Goal: Task Accomplishment & Management: Manage account settings

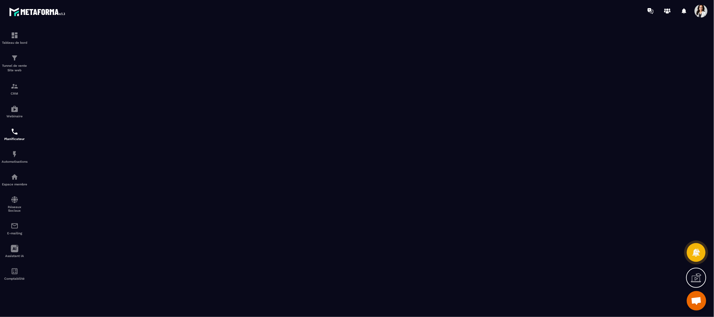
scroll to position [203, 0]
click at [14, 62] on img at bounding box center [15, 58] width 8 height 8
click at [14, 43] on p "Tableau de bord" at bounding box center [15, 43] width 26 height 4
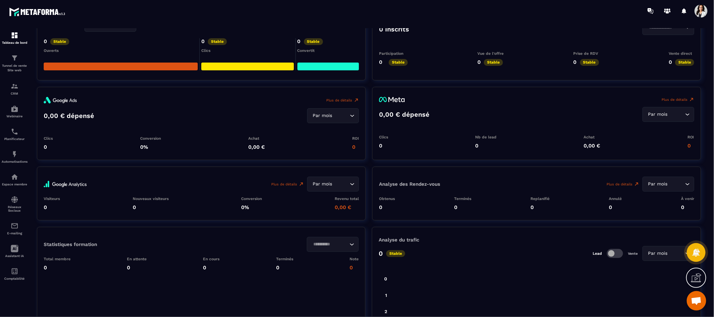
scroll to position [691, 0]
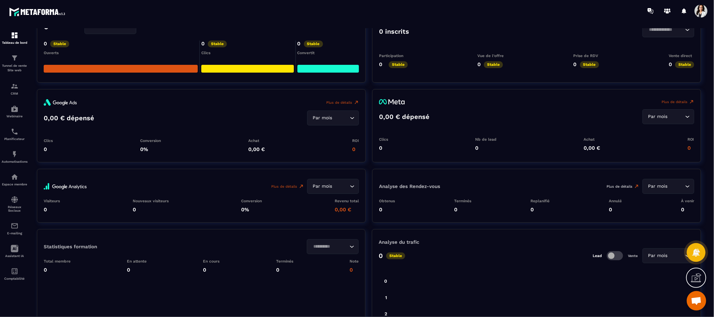
click at [631, 186] on link "Plus de détails" at bounding box center [623, 186] width 33 height 5
click at [628, 184] on link "Plus de détails" at bounding box center [623, 186] width 33 height 5
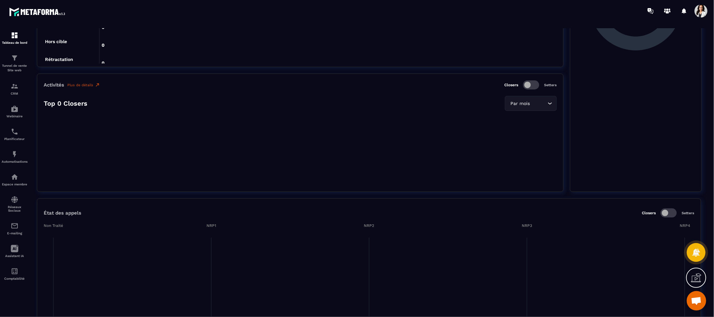
scroll to position [332, 0]
click at [669, 210] on span at bounding box center [669, 212] width 16 height 9
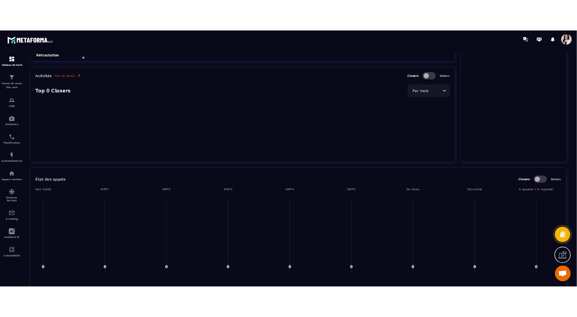
scroll to position [388, 0]
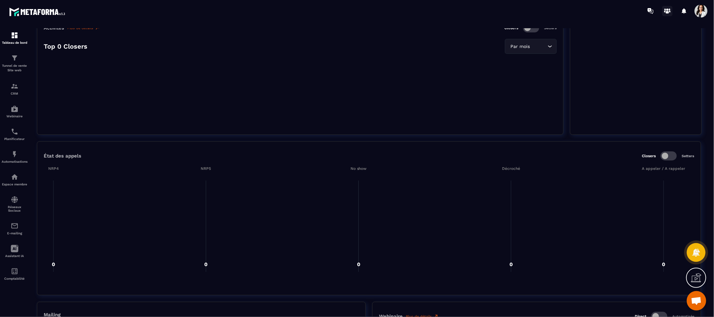
click at [668, 10] on circle at bounding box center [668, 9] width 2 height 2
click at [16, 91] on div "CRM" at bounding box center [15, 88] width 26 height 13
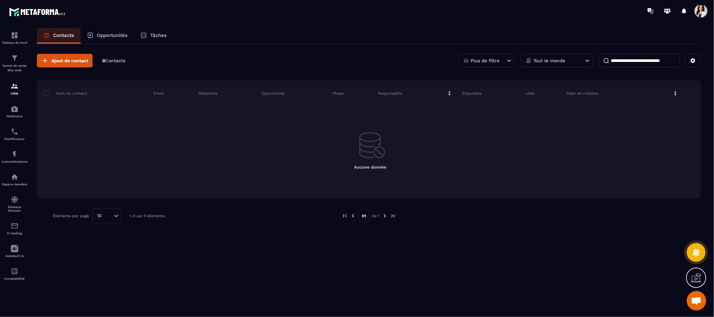
click at [589, 62] on icon at bounding box center [588, 60] width 6 height 6
click at [551, 108] on li "Sabrina MARANTO" at bounding box center [557, 108] width 72 height 12
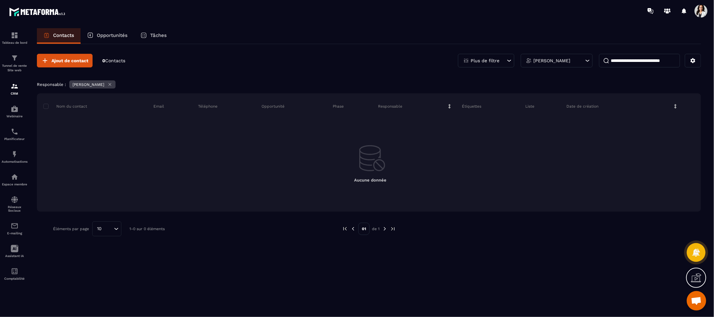
click at [635, 60] on input at bounding box center [639, 61] width 81 height 14
click at [11, 34] on img at bounding box center [15, 35] width 8 height 8
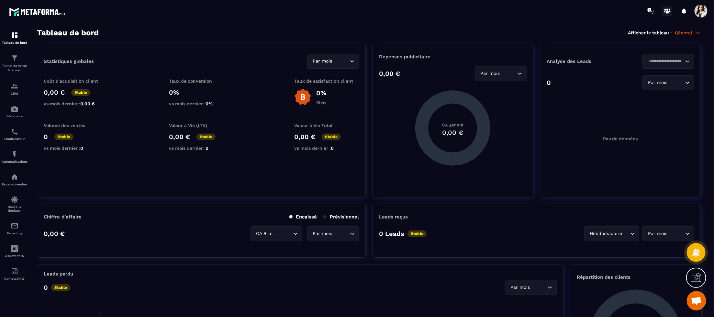
click at [668, 9] on circle at bounding box center [668, 9] width 2 height 2
click at [16, 61] on img at bounding box center [15, 58] width 8 height 8
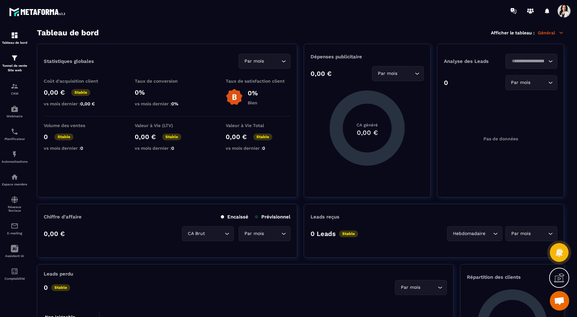
click at [569, 8] on span at bounding box center [564, 11] width 13 height 13
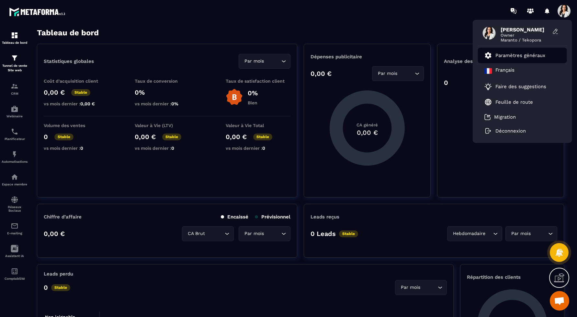
click at [535, 56] on p "Paramètres généraux" at bounding box center [520, 55] width 50 height 6
click at [535, 55] on p "Paramètres généraux" at bounding box center [520, 55] width 50 height 6
click at [534, 54] on p "Paramètres généraux" at bounding box center [520, 55] width 50 height 6
click at [527, 54] on p "Paramètres généraux" at bounding box center [520, 55] width 50 height 6
click at [505, 49] on li "Paramètres généraux" at bounding box center [522, 56] width 89 height 16
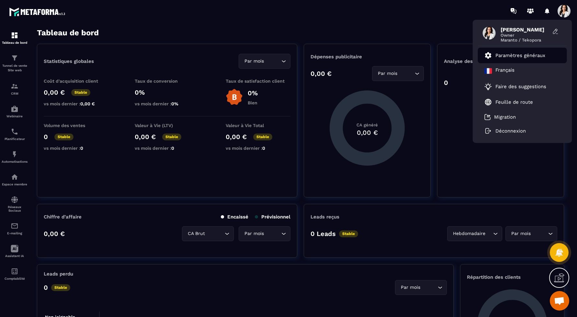
click at [504, 50] on li "Paramètres généraux" at bounding box center [522, 56] width 89 height 16
click at [526, 28] on span "Sabrina MARANTO" at bounding box center [525, 30] width 49 height 6
click at [554, 30] on icon at bounding box center [555, 31] width 6 height 6
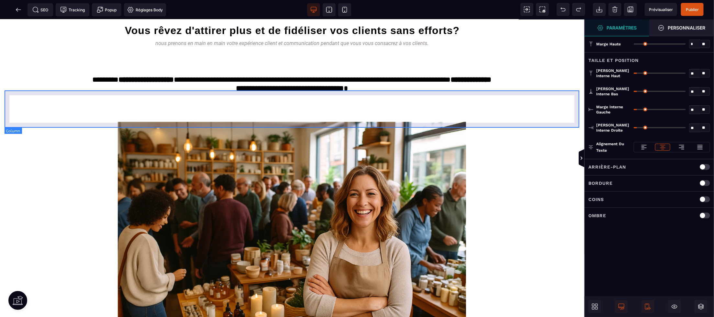
scroll to position [0, 0]
